Goal: Transaction & Acquisition: Purchase product/service

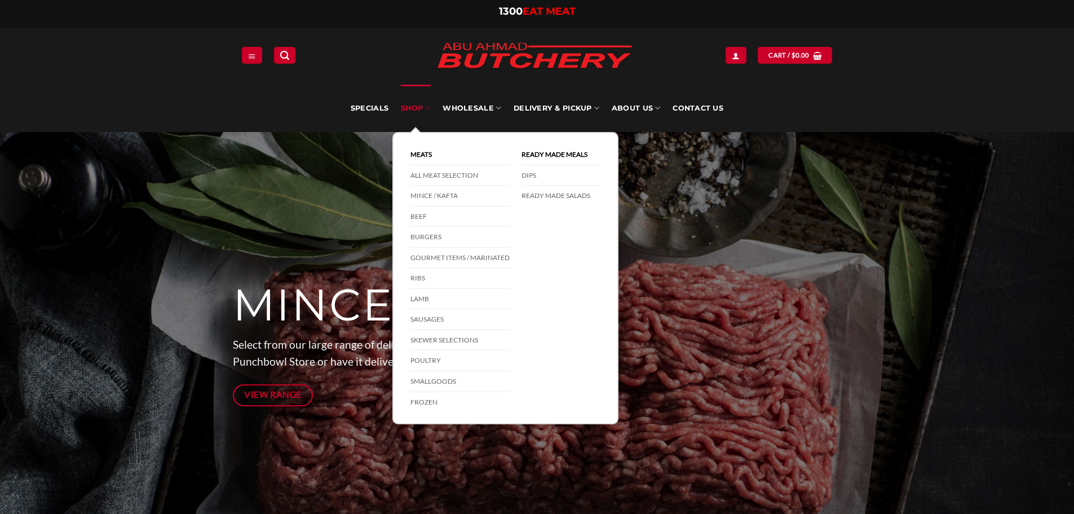
click at [424, 108] on link "SHOP" at bounding box center [415, 108] width 29 height 47
click at [418, 221] on link "Beef" at bounding box center [460, 216] width 99 height 21
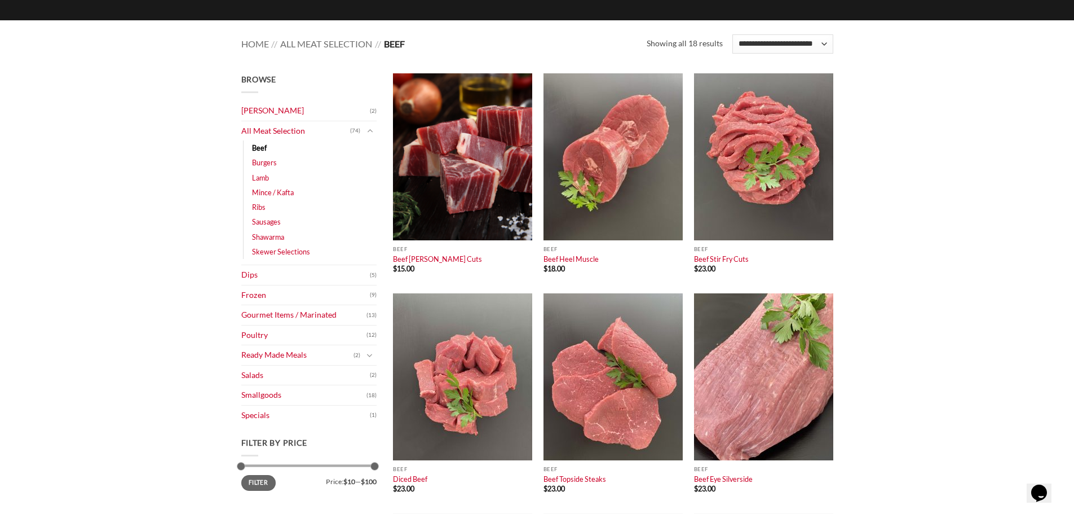
scroll to position [113, 0]
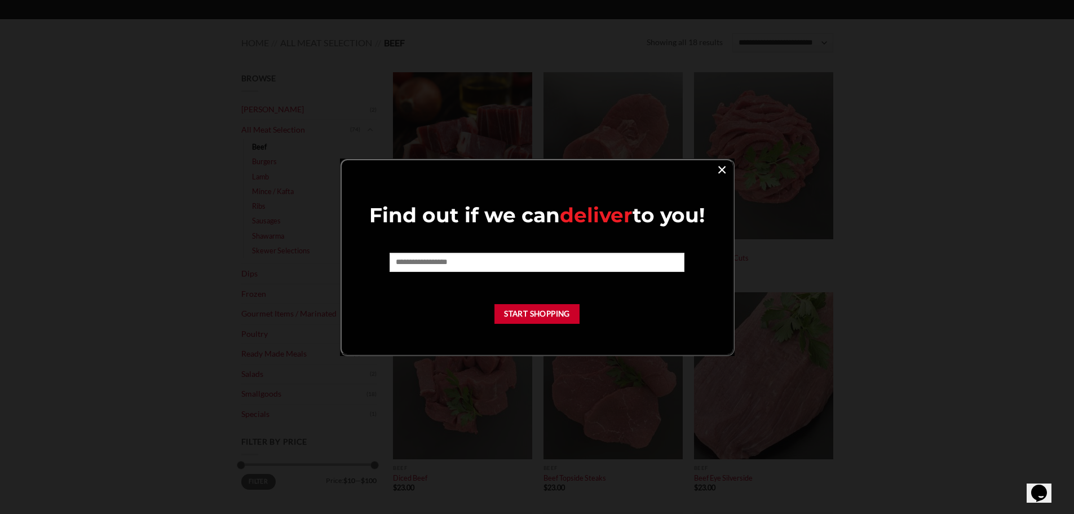
click at [725, 171] on link "×" at bounding box center [722, 168] width 16 height 15
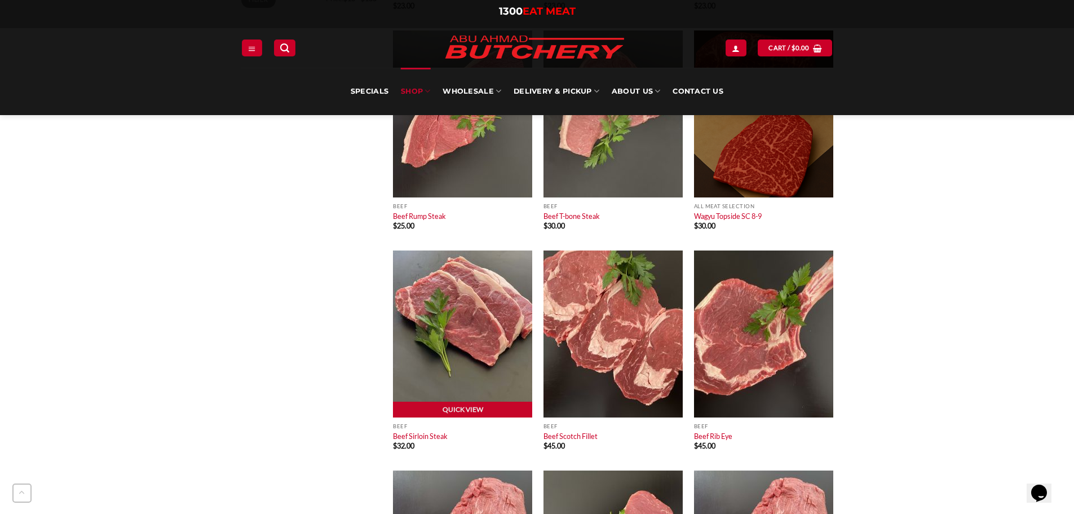
scroll to position [620, 0]
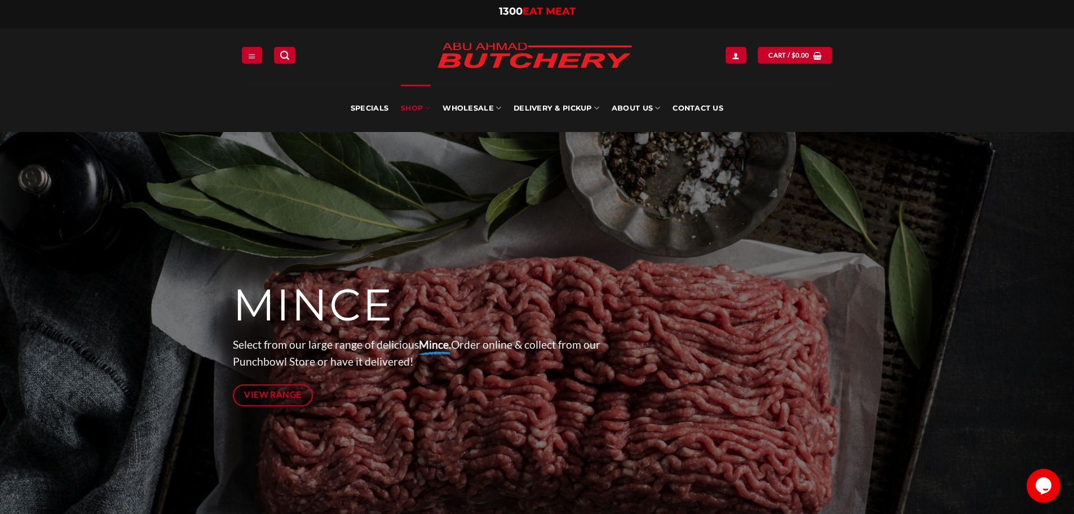
click at [414, 102] on link "SHOP" at bounding box center [415, 108] width 29 height 47
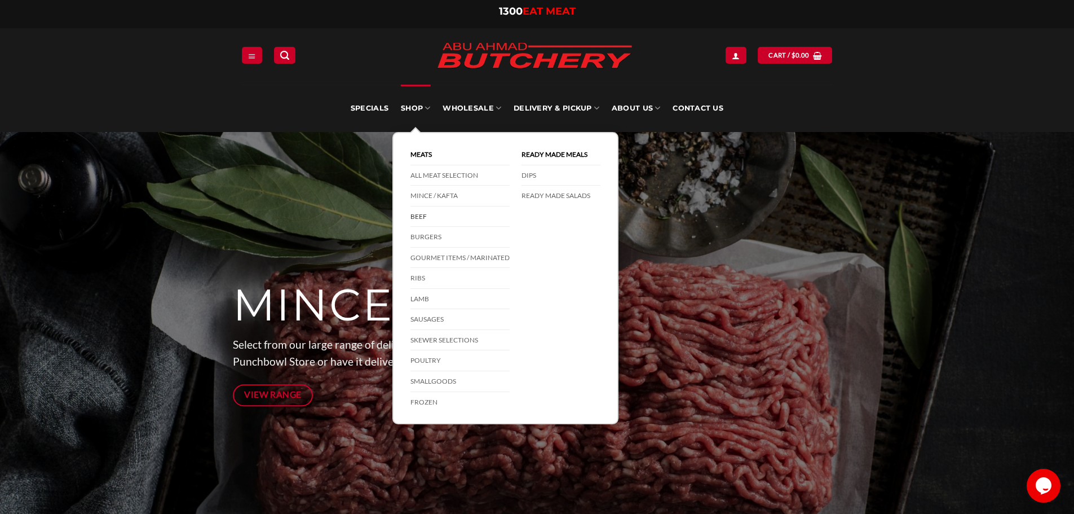
click at [433, 220] on link "Beef" at bounding box center [460, 216] width 99 height 21
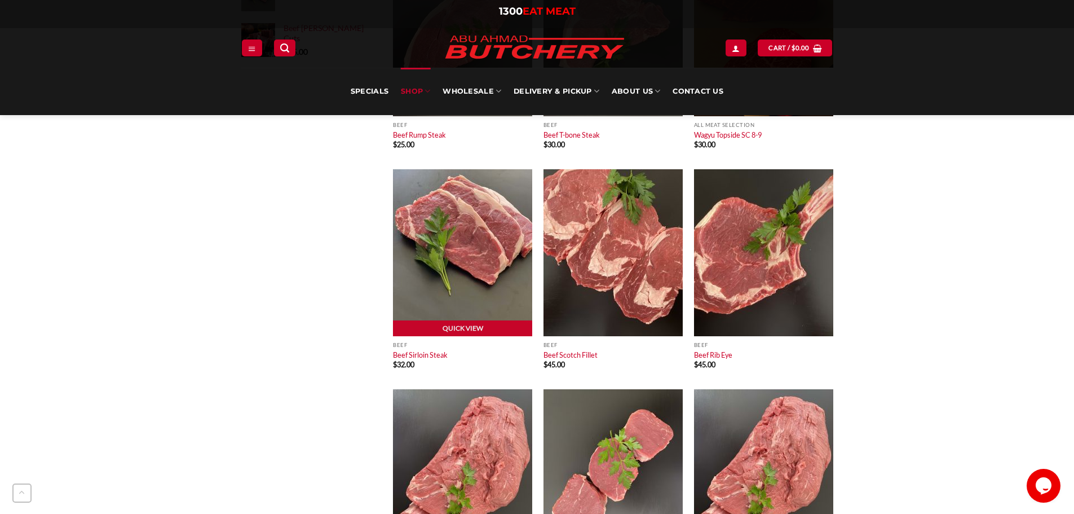
scroll to position [677, 0]
